Goal: Navigation & Orientation: Find specific page/section

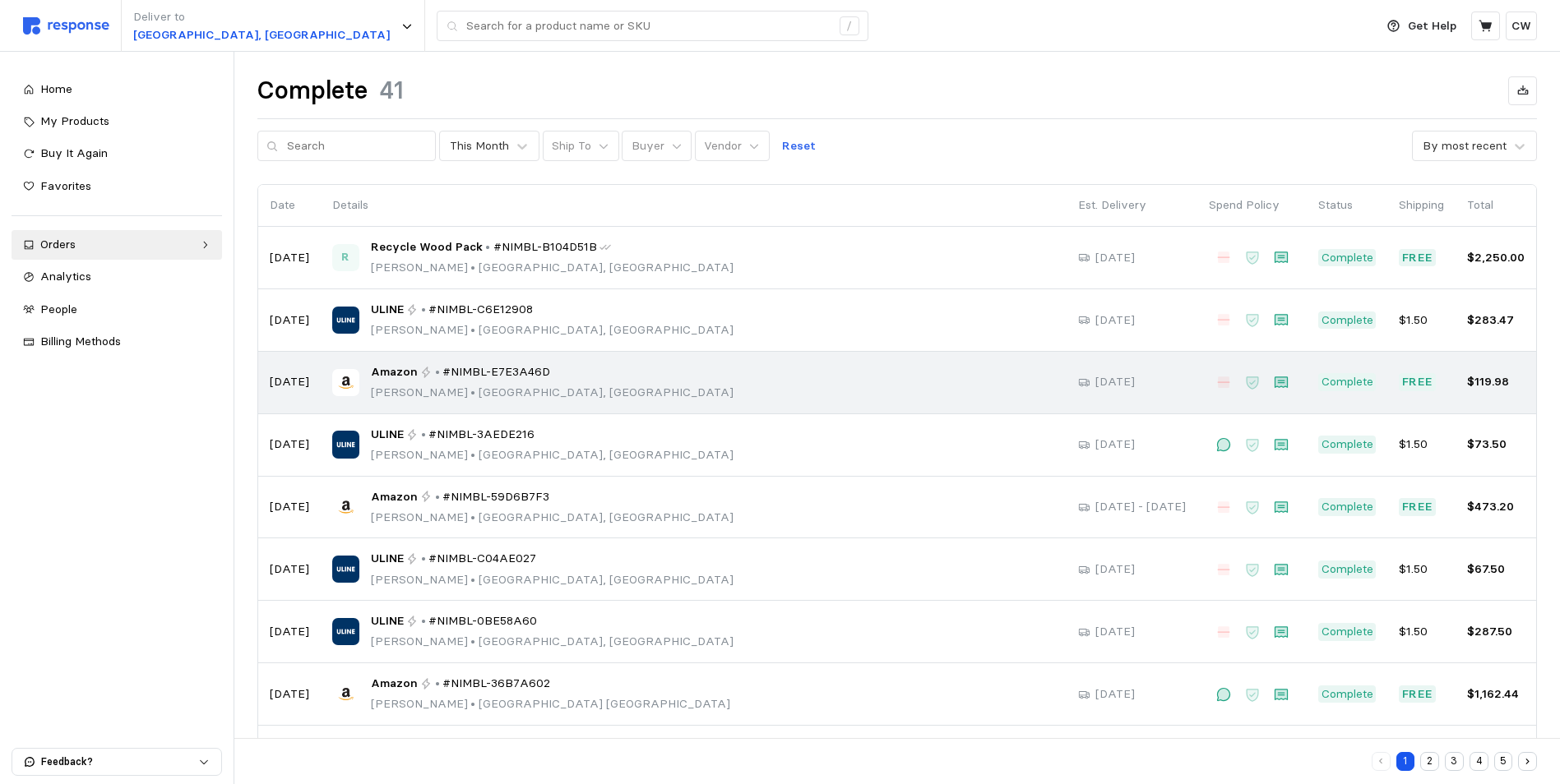
click at [602, 386] on div "Amazon • #NIMBL-E7E3A46D [PERSON_NAME] • [GEOGRAPHIC_DATA], [GEOGRAPHIC_DATA]" at bounding box center [693, 383] width 723 height 38
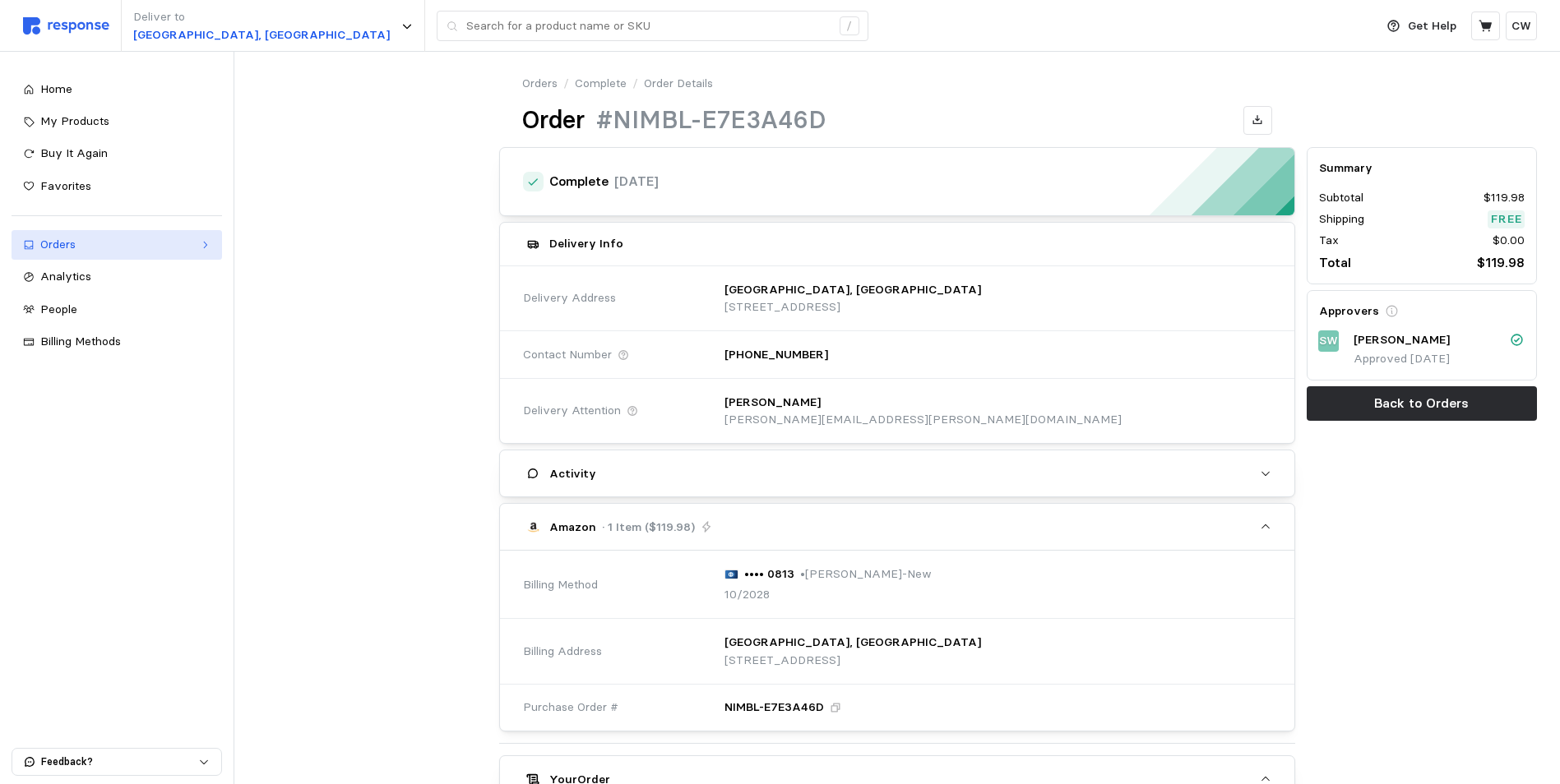
click at [51, 241] on div "Orders" at bounding box center [116, 245] width 153 height 18
click at [606, 82] on link "Complete" at bounding box center [600, 84] width 52 height 18
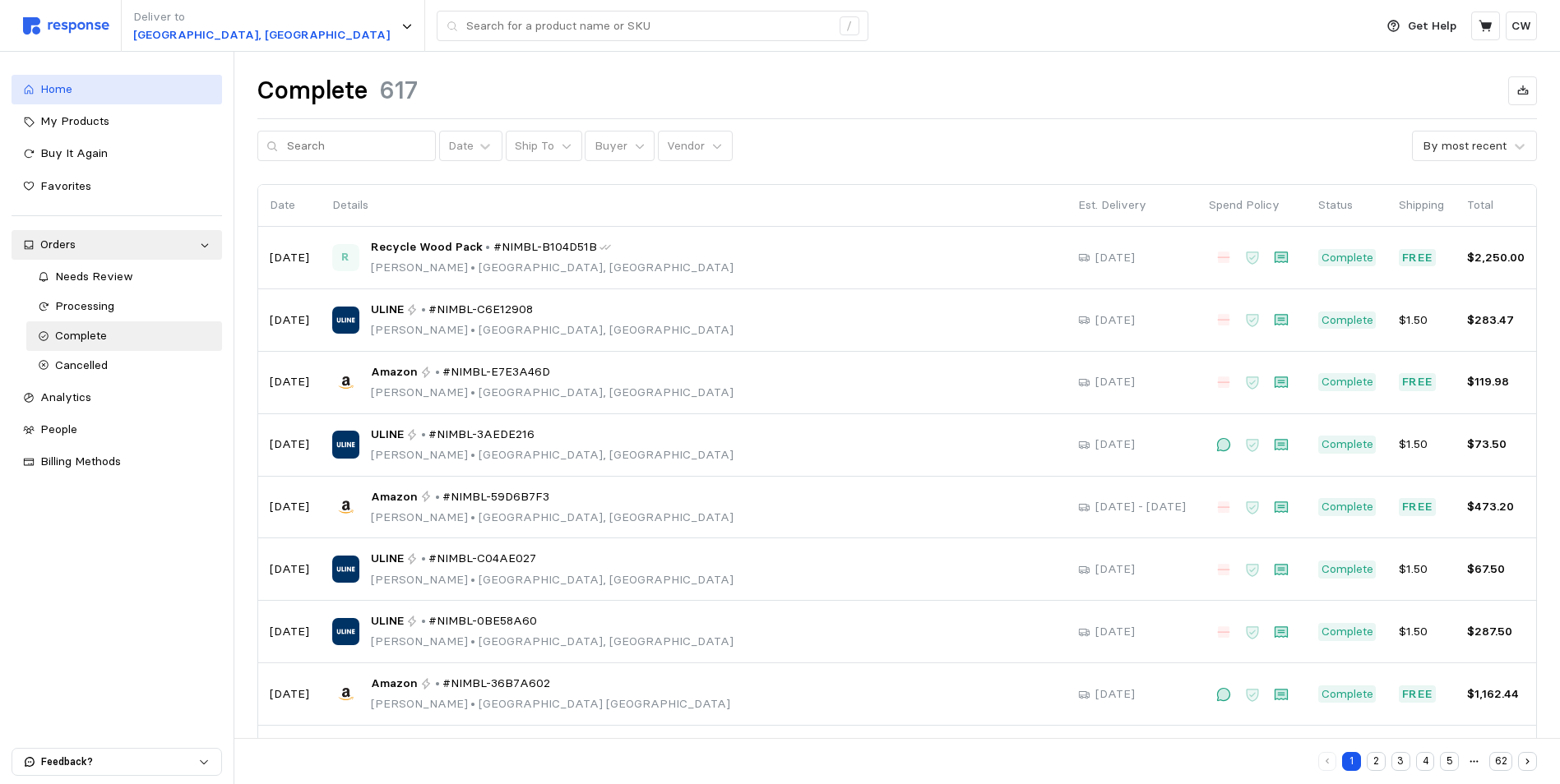
drag, startPoint x: 45, startPoint y: 81, endPoint x: 61, endPoint y: 80, distance: 16.0
click at [45, 81] on span "Home" at bounding box center [56, 89] width 32 height 15
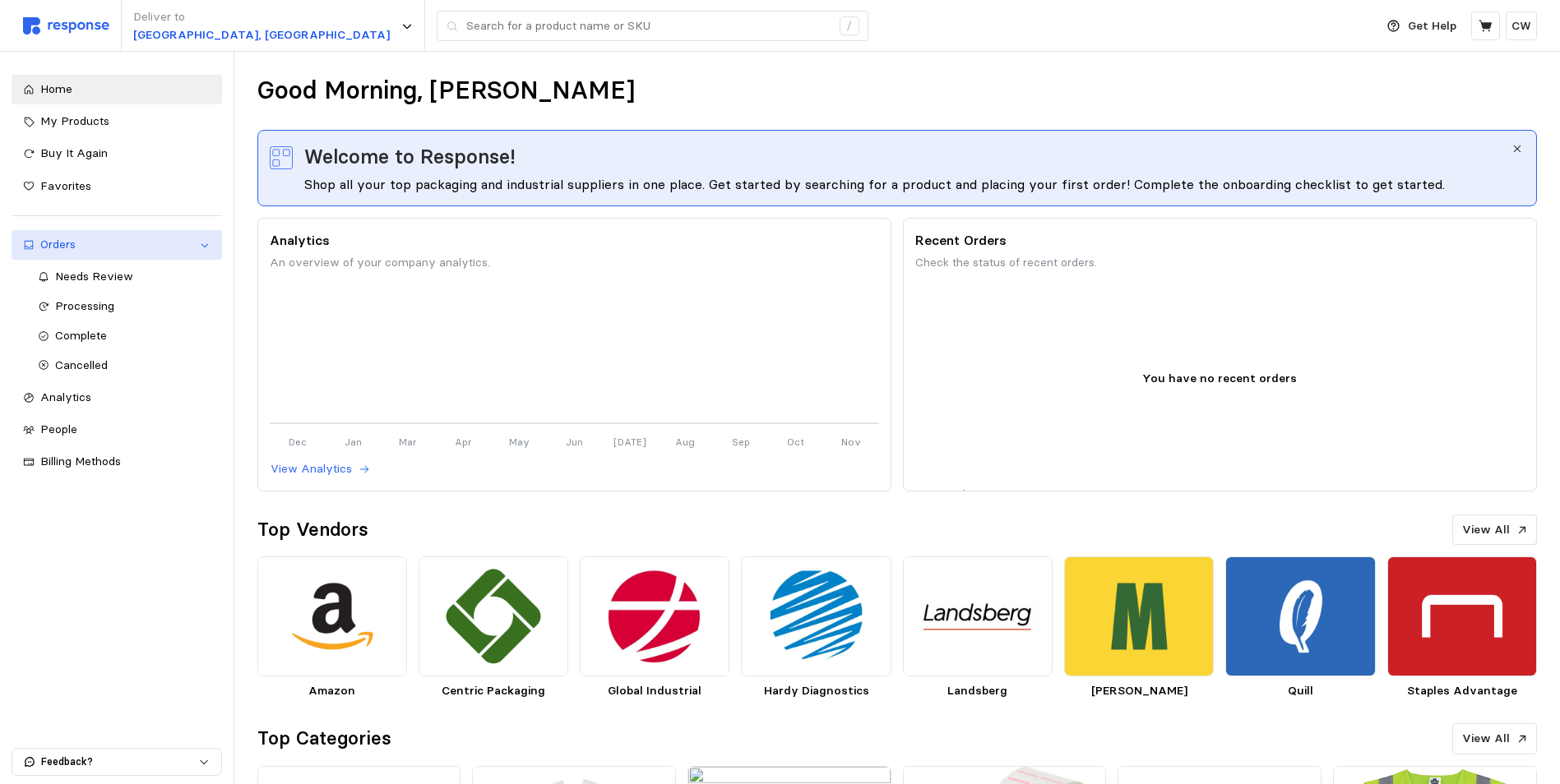
click at [82, 241] on div "Orders" at bounding box center [116, 245] width 153 height 18
